Goal: Task Accomplishment & Management: Complete application form

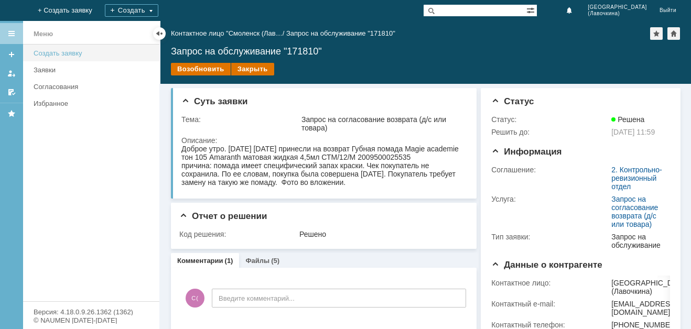
click at [69, 54] on div "Создать заявку" at bounding box center [94, 53] width 120 height 8
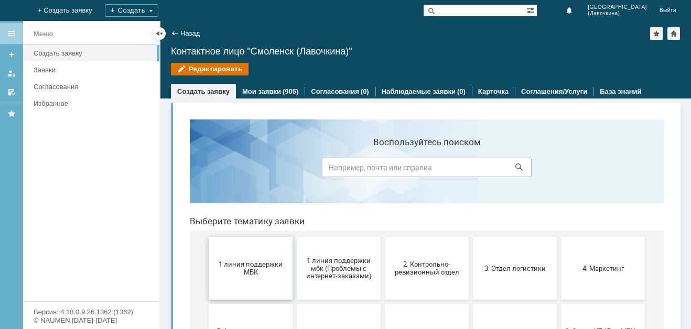
click at [241, 266] on span "1 линия поддержки МБК" at bounding box center [251, 269] width 78 height 16
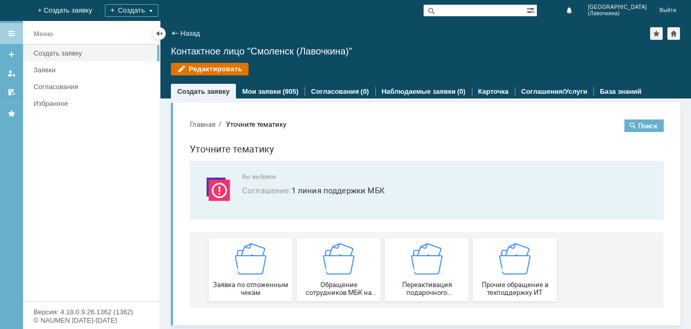
click at [254, 271] on img at bounding box center [250, 258] width 31 height 31
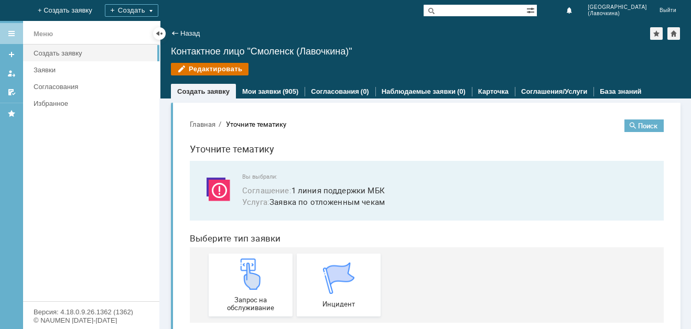
click at [254, 271] on img at bounding box center [250, 274] width 31 height 31
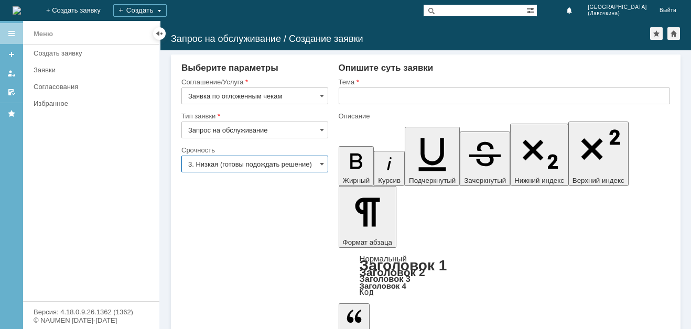
click at [290, 167] on input "3. Низкая (готовы подождать решение)" at bounding box center [254, 164] width 147 height 17
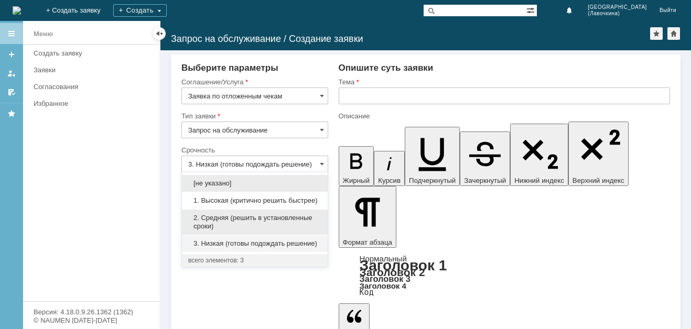
click at [239, 216] on span "2. Средняя (решить в установленные сроки)" at bounding box center [254, 222] width 133 height 17
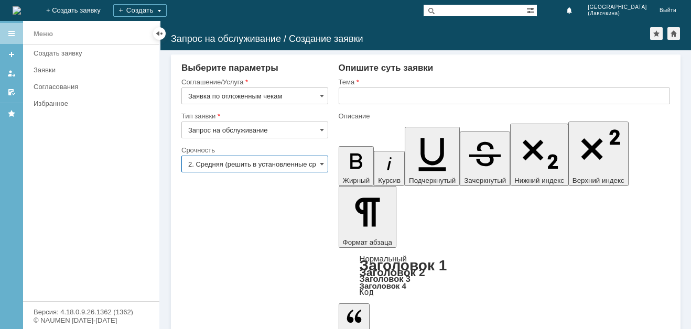
type input "2. Средняя (решить в установленные сроки)"
click at [388, 94] on input "text" at bounding box center [505, 96] width 332 height 17
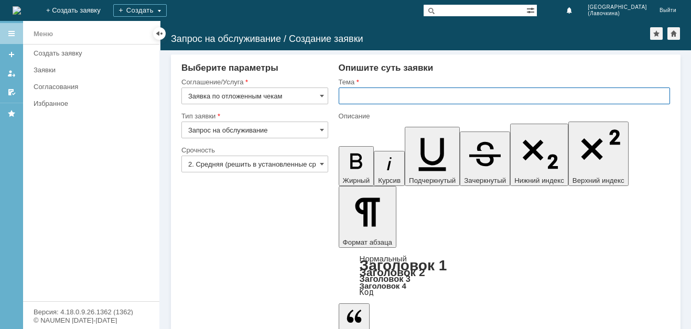
paste input "Заявка по отложенным чекам"
type input "Заявка по отложенным чекам"
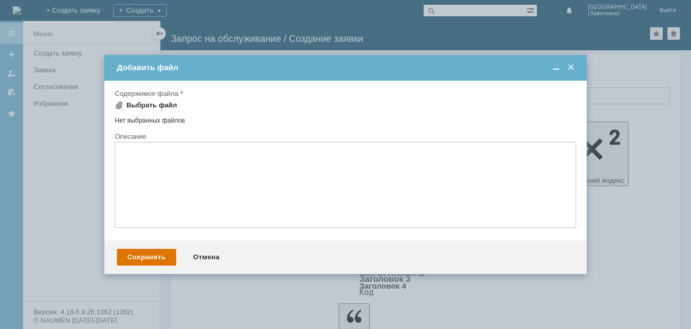
click at [165, 105] on div "Выбрать файл" at bounding box center [151, 105] width 51 height 8
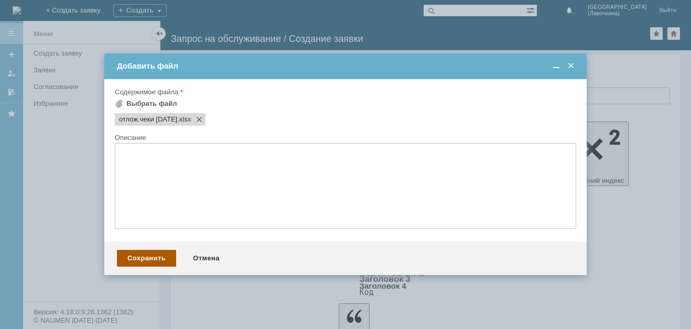
click at [146, 262] on div "Сохранить" at bounding box center [146, 258] width 59 height 17
